Goal: Task Accomplishment & Management: Use online tool/utility

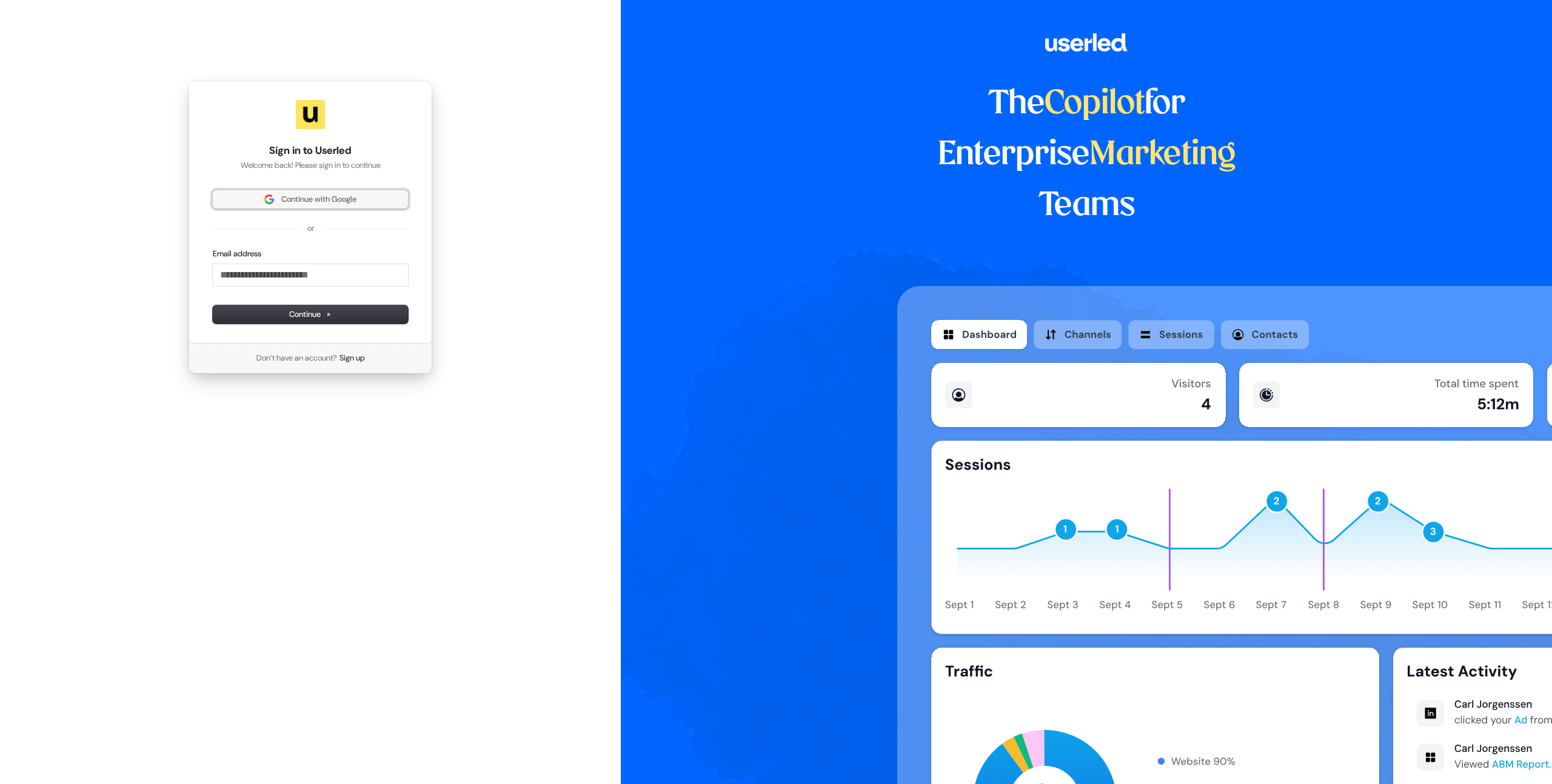
click at [289, 202] on span "Continue with Google" at bounding box center [319, 199] width 75 height 11
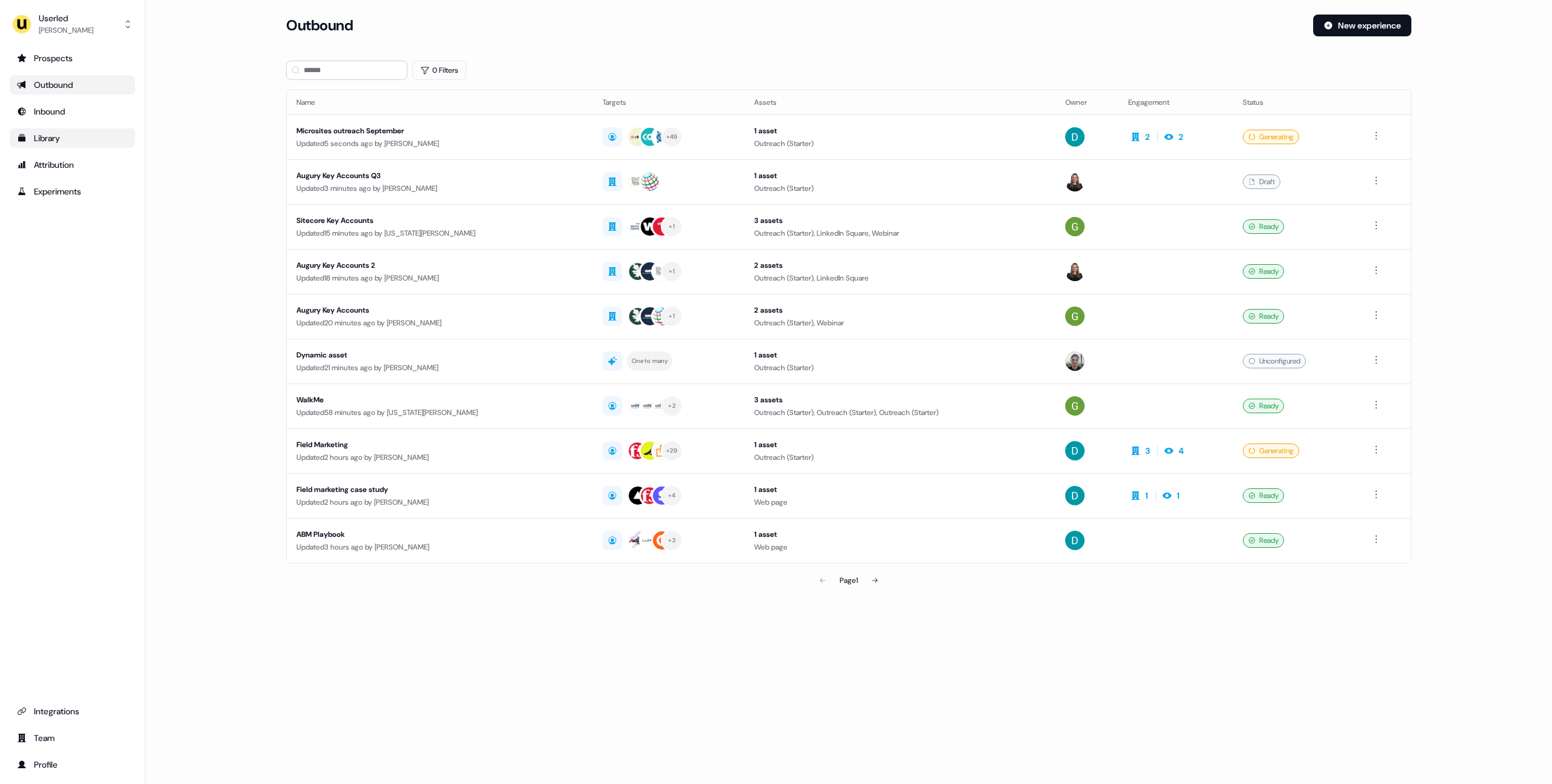
click at [73, 139] on div "Library" at bounding box center [72, 139] width 111 height 12
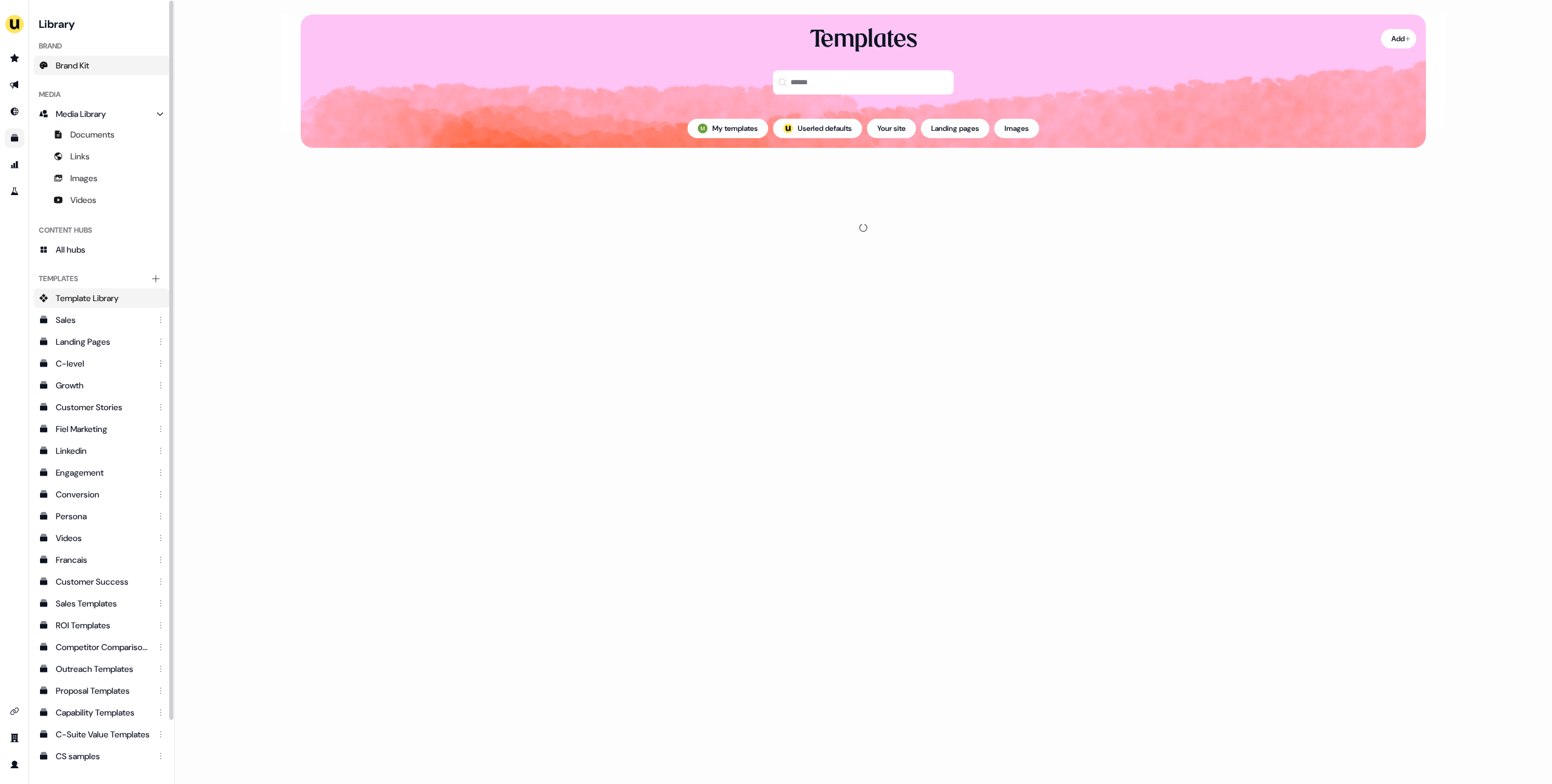
click at [93, 65] on link "Brand Kit" at bounding box center [102, 66] width 135 height 19
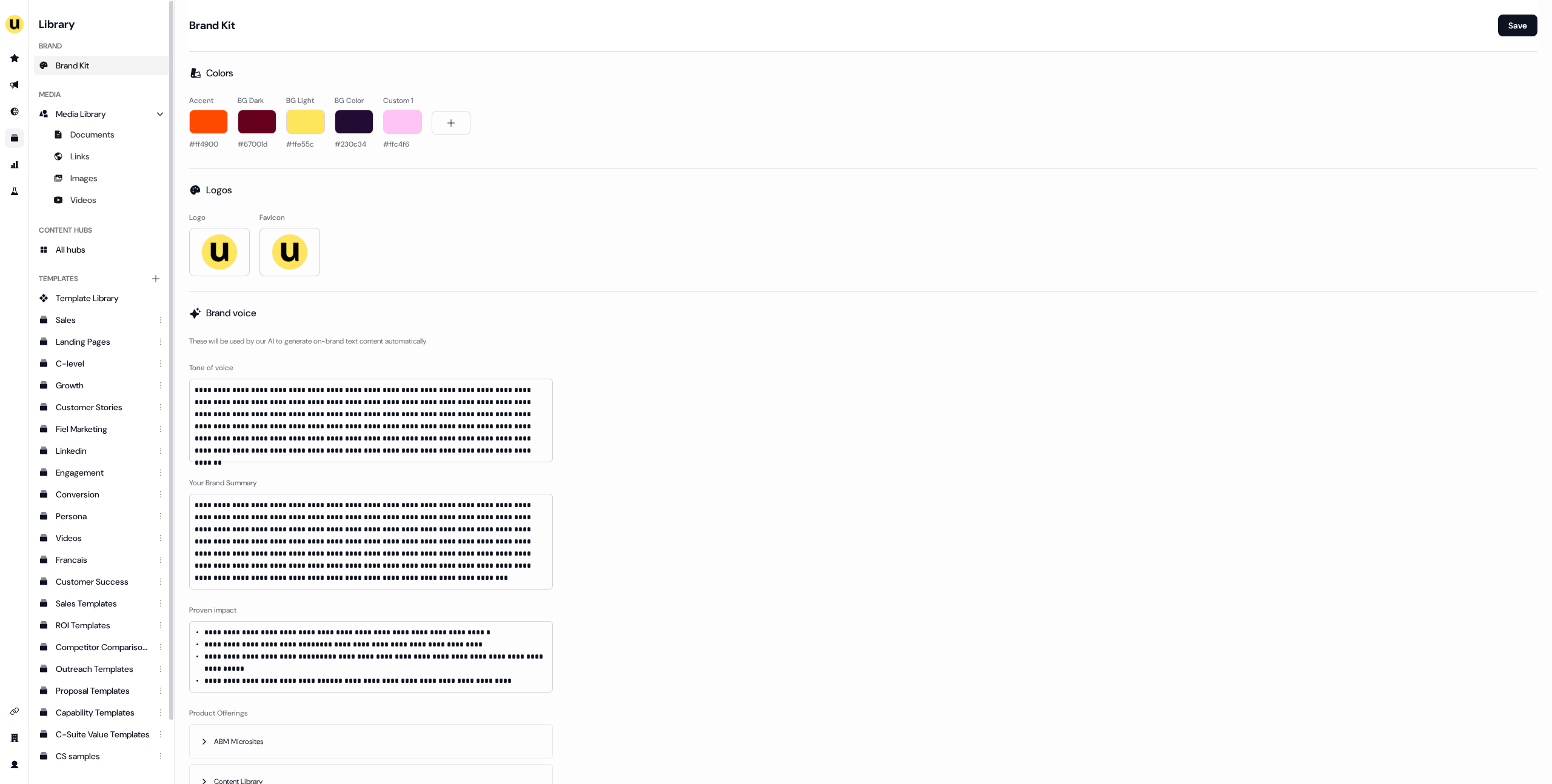
scroll to position [798, 0]
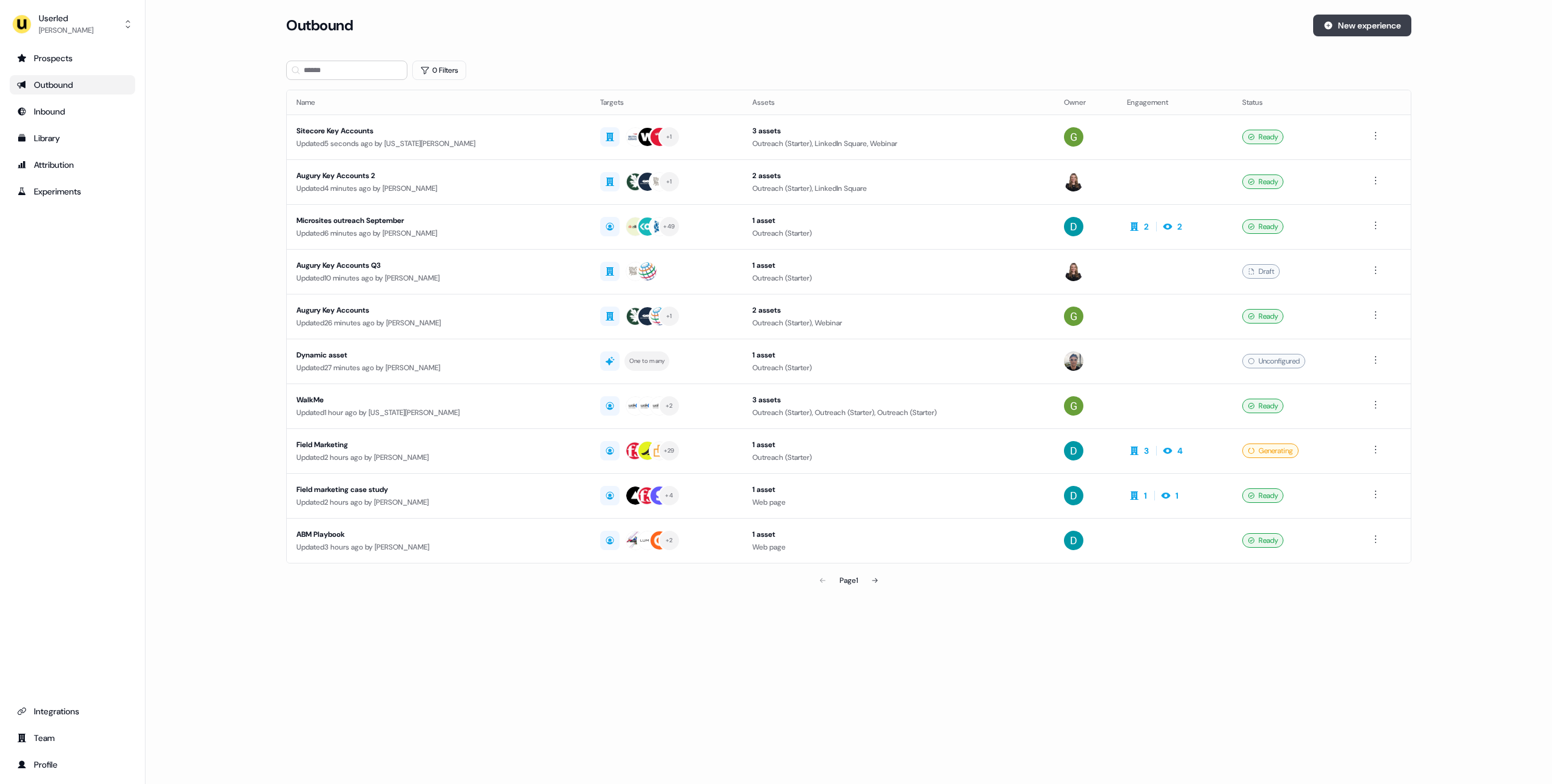
click at [1337, 31] on button "New experience" at bounding box center [1362, 25] width 98 height 22
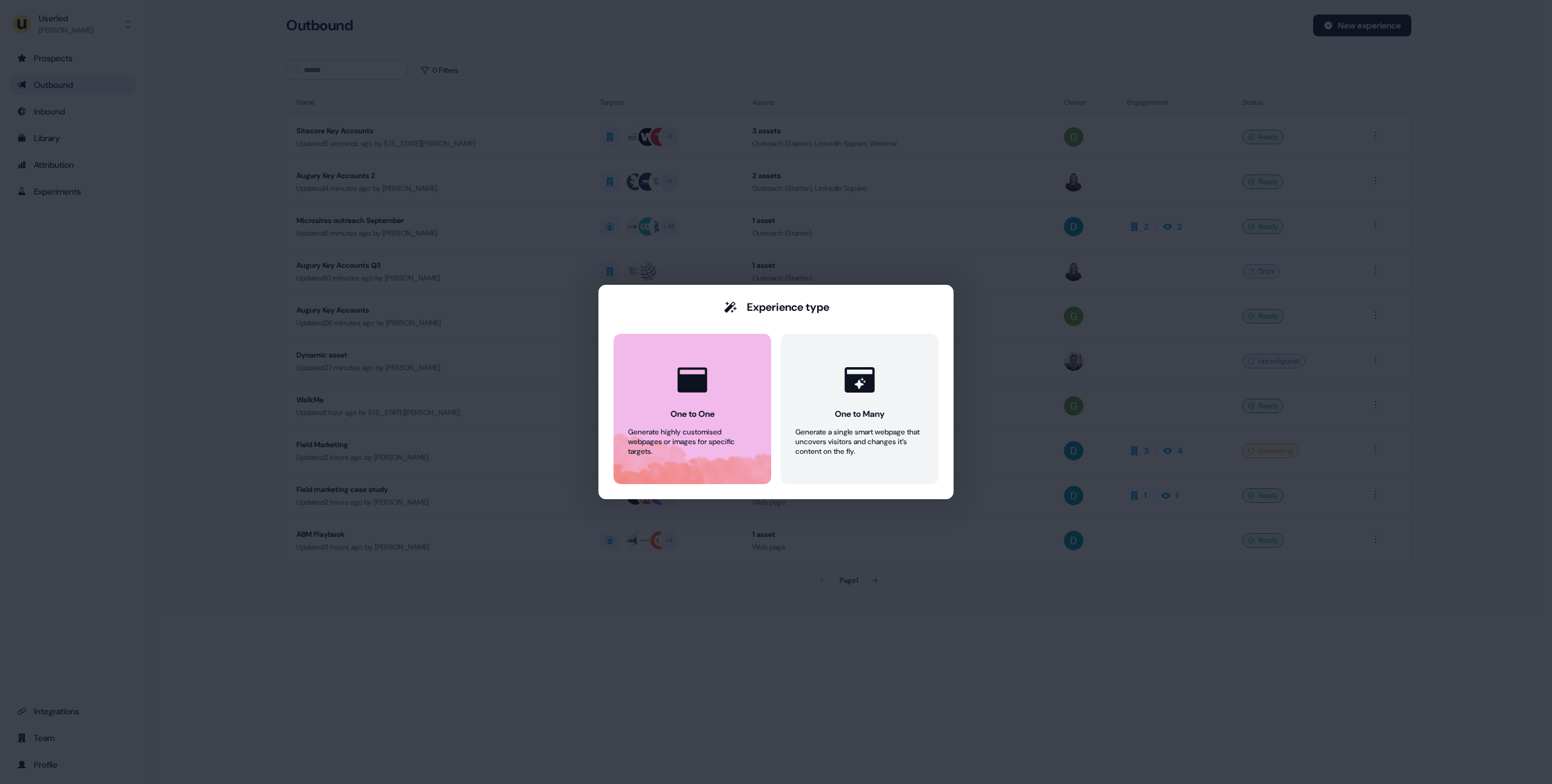
click at [670, 391] on div at bounding box center [693, 380] width 46 height 46
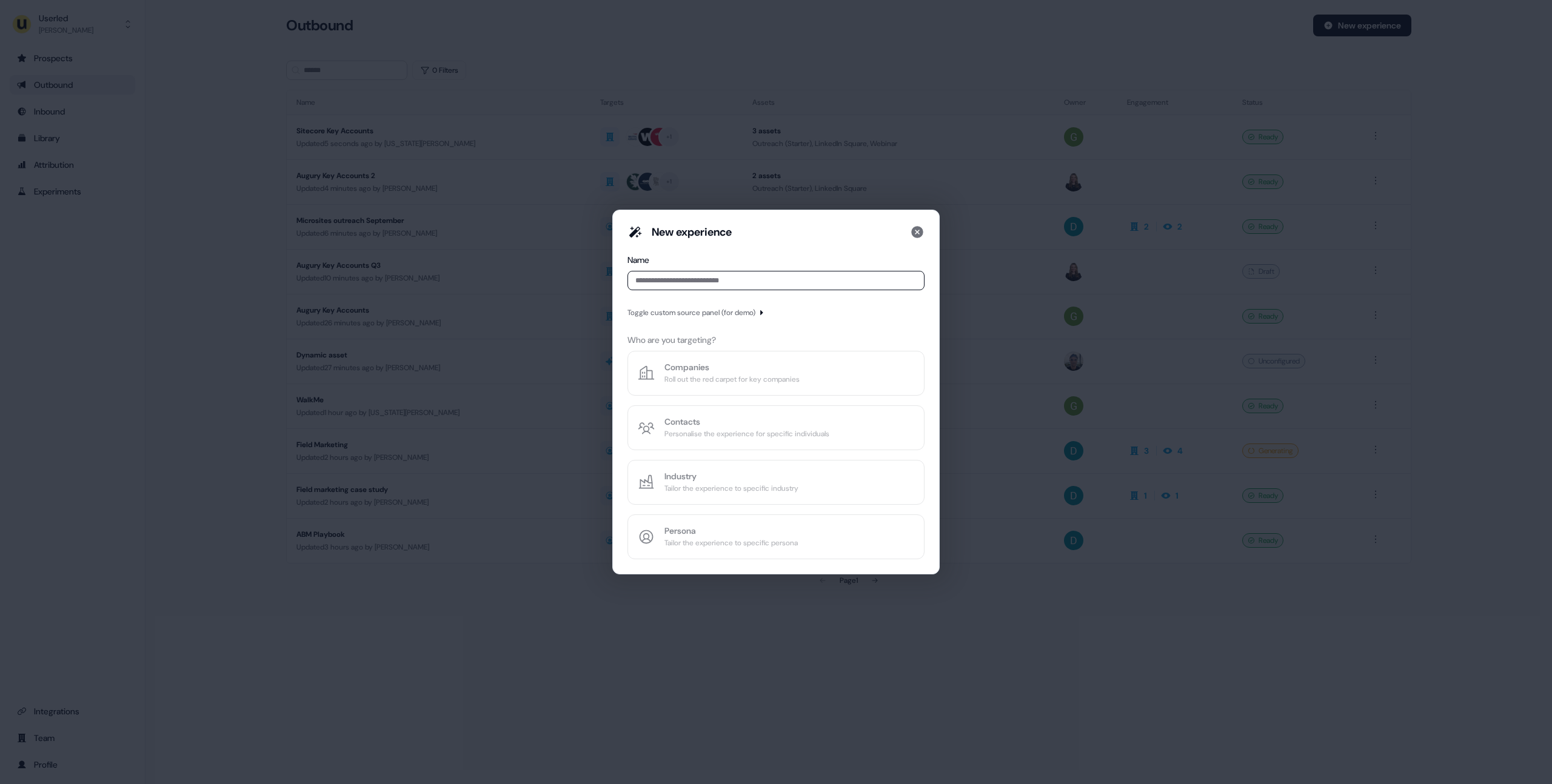
click at [730, 312] on div "Toggle custom source panel (for demo)" at bounding box center [691, 313] width 128 height 12
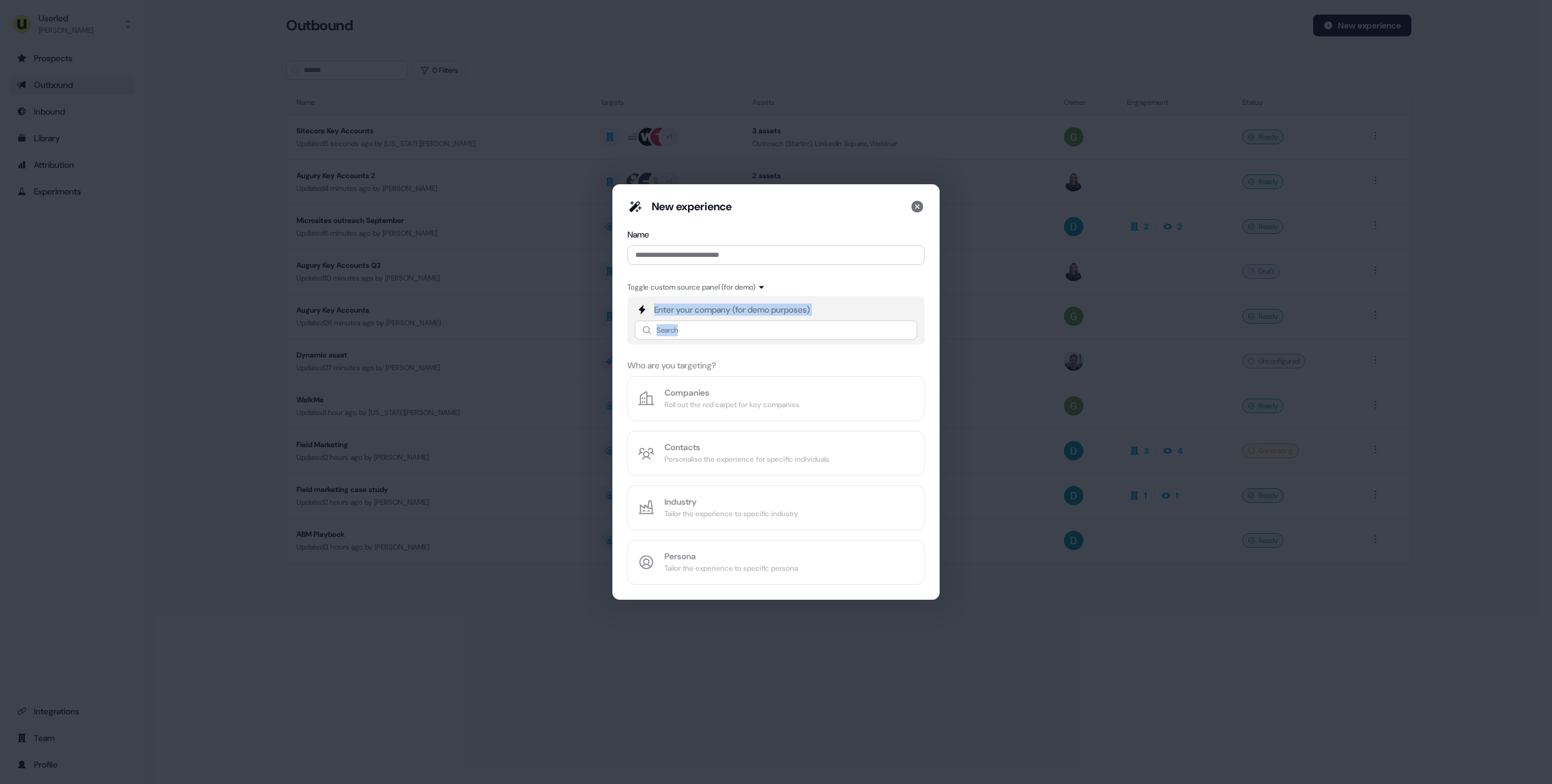
drag, startPoint x: 658, startPoint y: 308, endPoint x: 803, endPoint y: 322, distance: 145.7
click at [803, 322] on div "Enter your company (for demo purposes) Search" at bounding box center [775, 320] width 297 height 48
click at [754, 330] on input at bounding box center [776, 330] width 283 height 19
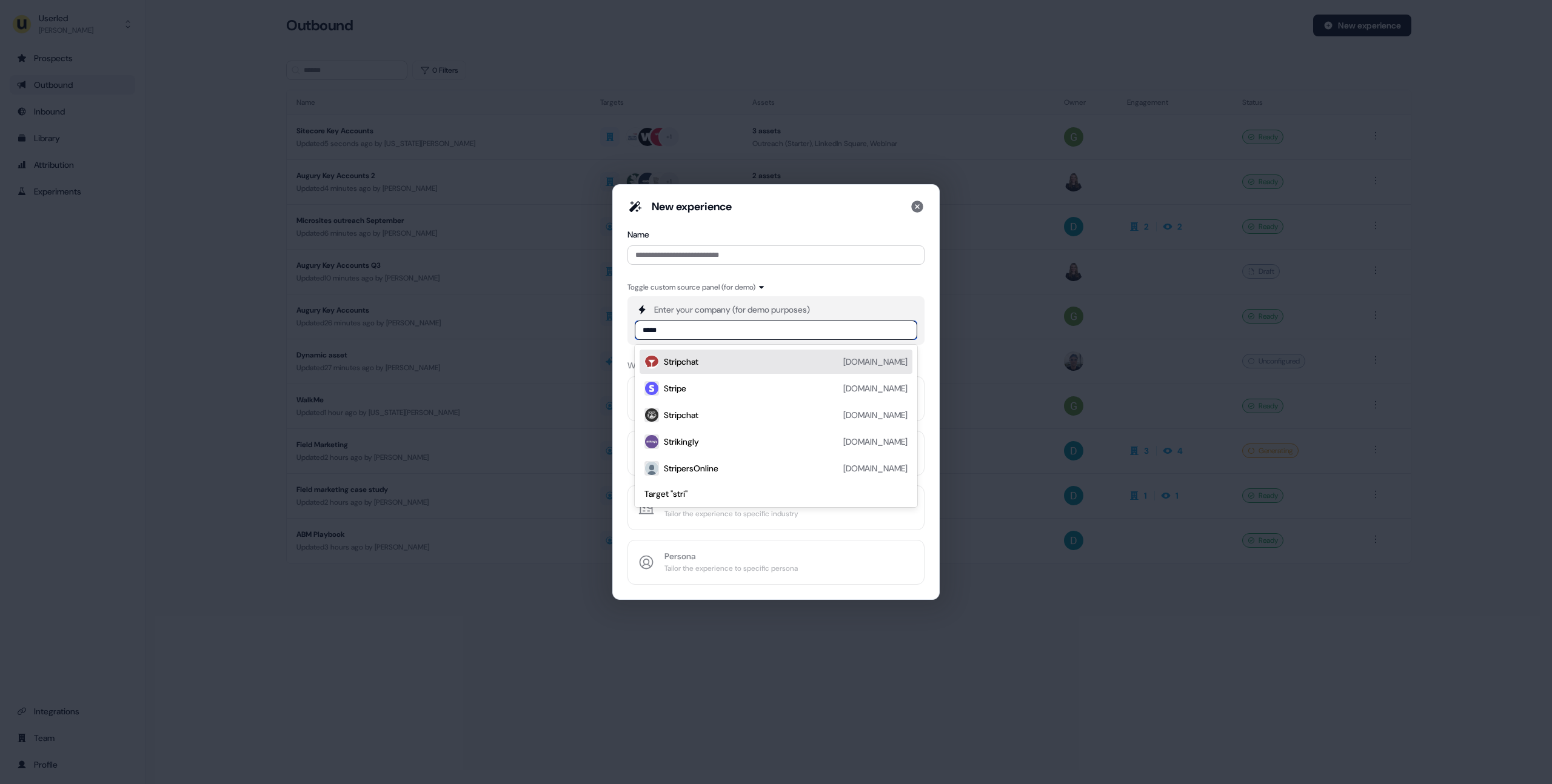
type input "******"
click at [725, 359] on div "Stripe [DOMAIN_NAME]" at bounding box center [786, 362] width 244 height 14
